Goal: Information Seeking & Learning: Learn about a topic

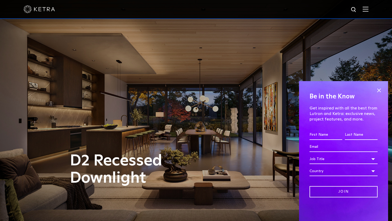
scroll to position [105, 0]
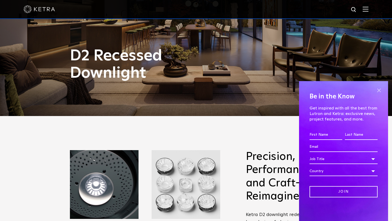
drag, startPoint x: 383, startPoint y: 91, endPoint x: 378, endPoint y: 91, distance: 4.7
click at [382, 91] on span at bounding box center [379, 90] width 8 height 8
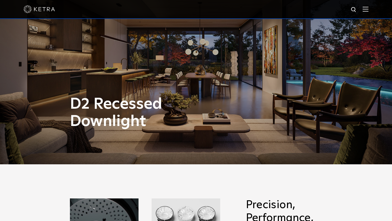
scroll to position [0, 0]
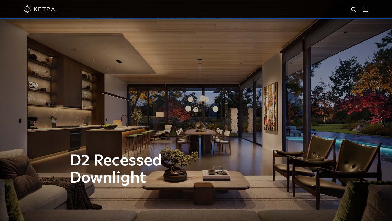
click at [374, 11] on div at bounding box center [196, 9] width 392 height 19
click at [369, 9] on img at bounding box center [366, 9] width 6 height 5
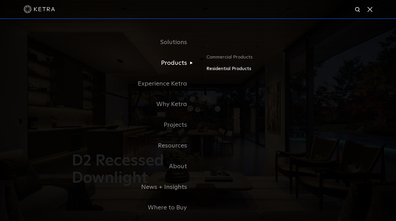
click at [239, 69] on link "Residential Products" at bounding box center [268, 69] width 123 height 8
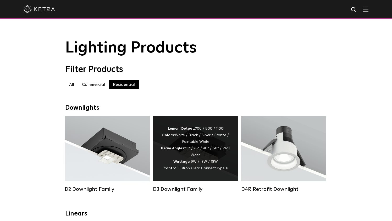
click at [166, 150] on strong "Beam Angles:" at bounding box center [173, 148] width 24 height 4
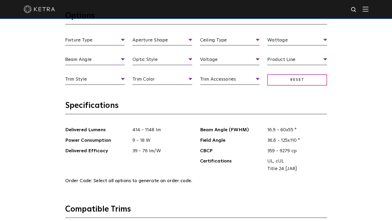
scroll to position [472, 0]
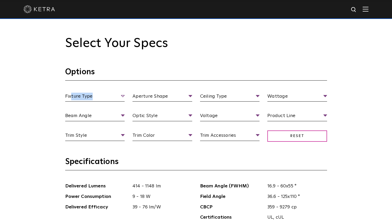
drag, startPoint x: 118, startPoint y: 95, endPoint x: 104, endPoint y: 99, distance: 14.6
click at [84, 103] on div "Fixture Type Fixture Type Adjustable Fixed Wall Wash Aperture Shape Aperture [G…" at bounding box center [196, 122] width 270 height 59
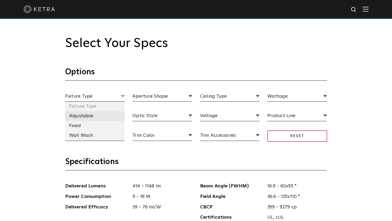
click at [90, 116] on li "Adjustable" at bounding box center [95, 116] width 60 height 10
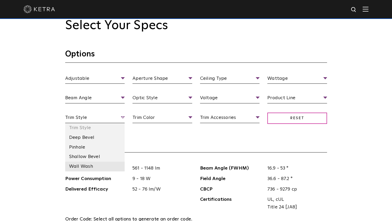
scroll to position [498, 0]
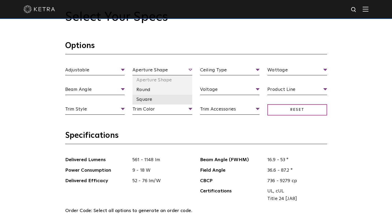
click at [172, 97] on li "Square" at bounding box center [163, 100] width 60 height 10
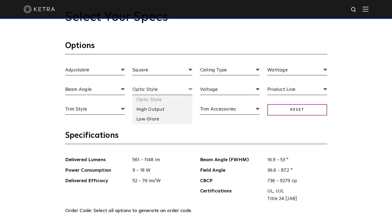
click at [171, 91] on span "Optic Style" at bounding box center [163, 90] width 60 height 9
click at [170, 90] on span "Optic Style" at bounding box center [163, 90] width 60 height 9
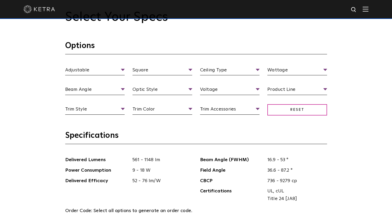
click at [198, 148] on section "Specifications Delivered Lumens 561 - 1148 lm Power Consumption 9 - 18 W Delive…" at bounding box center [196, 182] width 262 height 104
drag, startPoint x: 241, startPoint y: 165, endPoint x: 245, endPoint y: 157, distance: 9.0
click at [241, 165] on ul "Beam Angle (FWHM) 16.9 - 53 ° Field Angle 36.6 - 87.2 ° CBCP 736 - 9279 cp Cert…" at bounding box center [263, 180] width 135 height 49
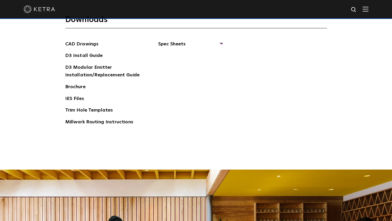
scroll to position [839, 0]
